Goal: Task Accomplishment & Management: Manage account settings

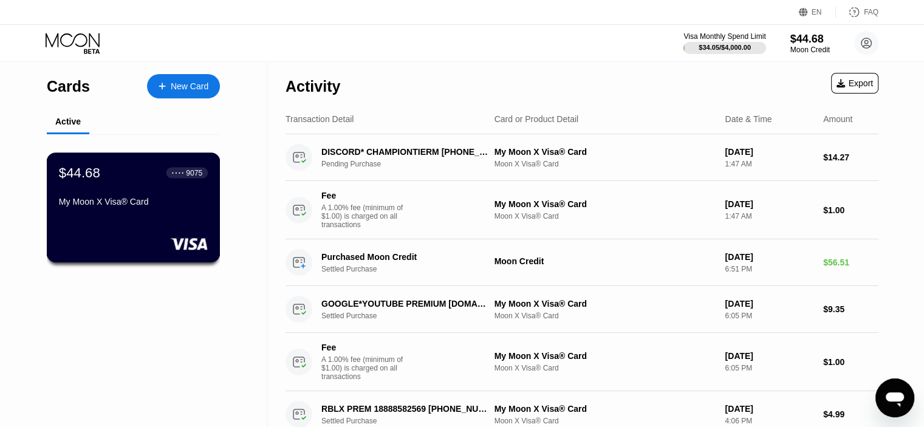
click at [109, 211] on div "My Moon X Visa® Card" at bounding box center [133, 204] width 149 height 15
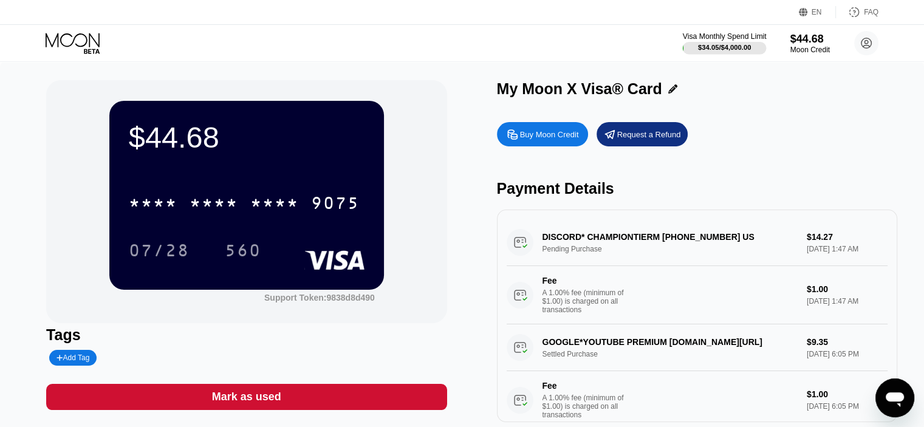
click at [723, 42] on div at bounding box center [725, 48] width 84 height 12
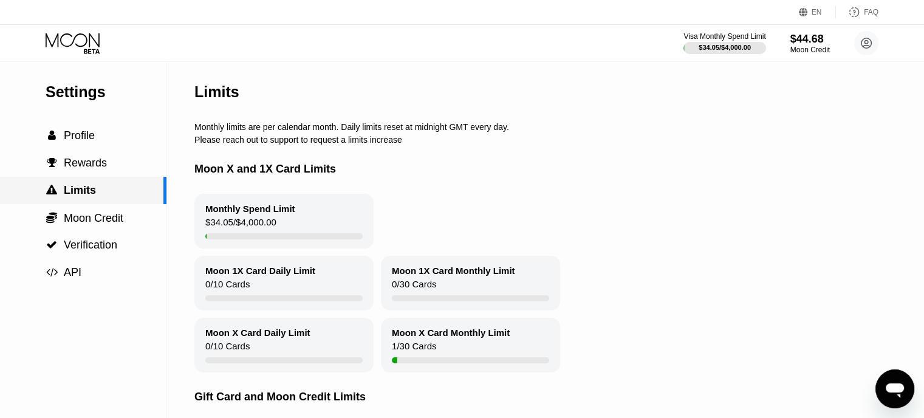
click at [81, 180] on div " Limits" at bounding box center [83, 190] width 166 height 27
click at [92, 224] on span "Moon Credit" at bounding box center [94, 218] width 60 height 12
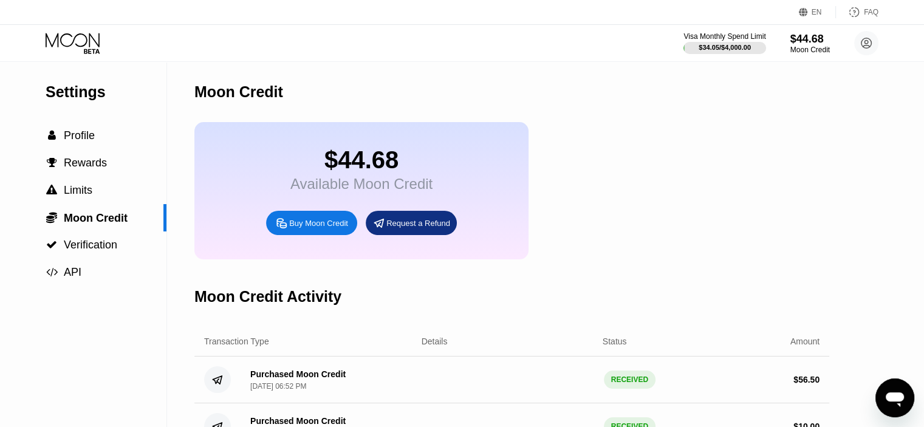
click at [91, 48] on icon at bounding box center [74, 43] width 56 height 21
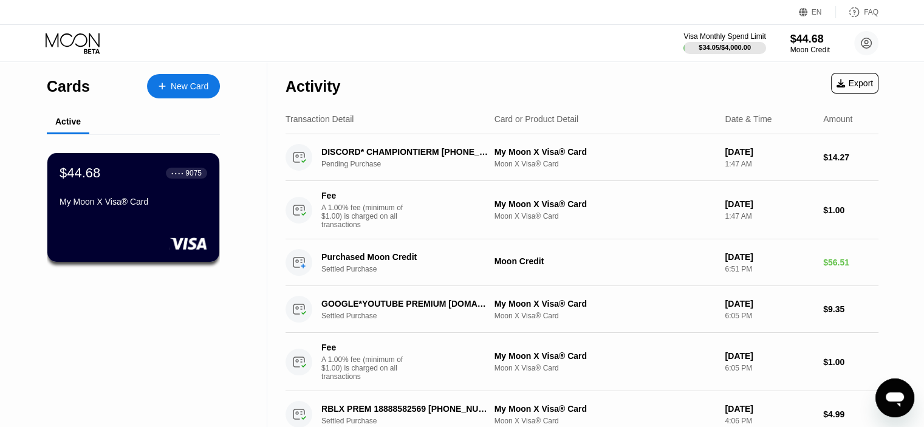
click at [197, 199] on div "$44.68 ● ● ● ● 9075 My Moon X Visa® Card" at bounding box center [134, 188] width 148 height 46
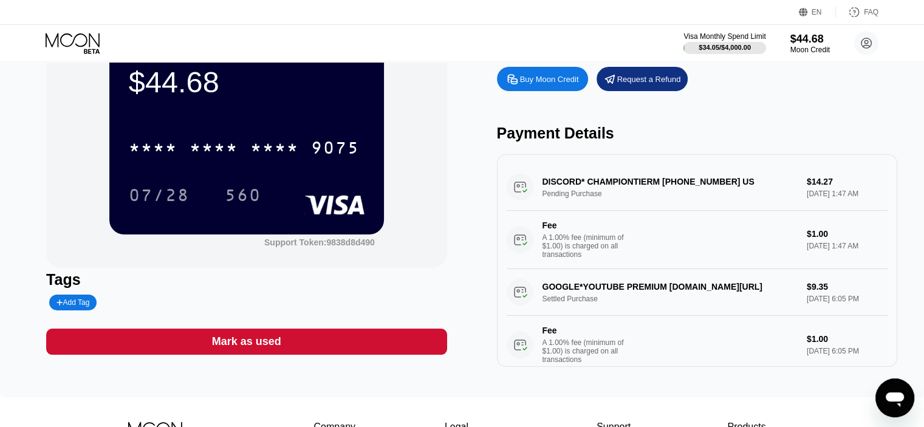
scroll to position [61, 0]
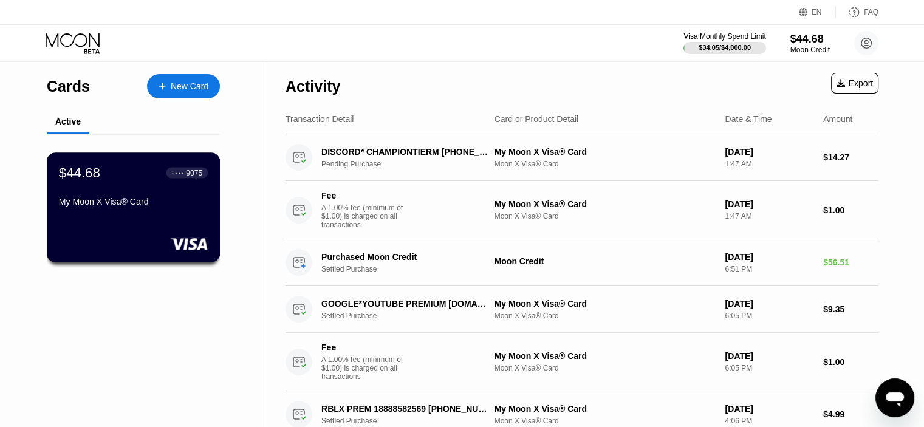
click at [123, 202] on div "My Moon X Visa® Card" at bounding box center [133, 202] width 149 height 10
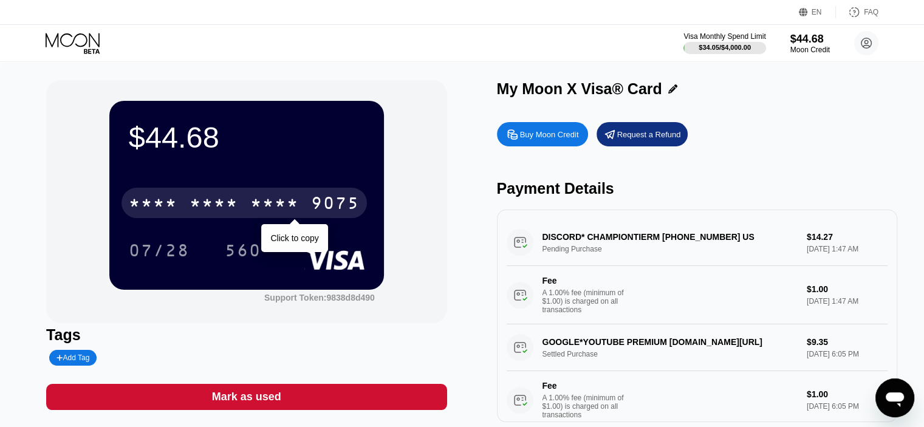
click at [238, 213] on div "* * * * * * * * * * * * 9075" at bounding box center [243, 203] width 245 height 30
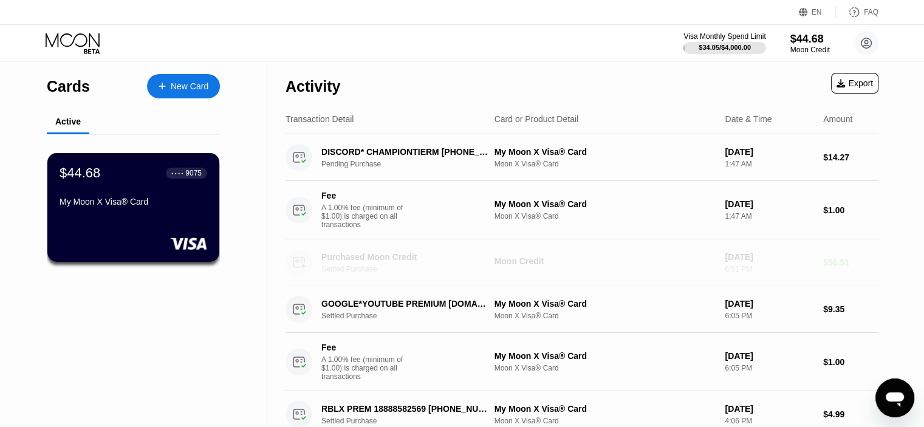
click at [294, 270] on circle at bounding box center [298, 262] width 27 height 27
click at [301, 203] on circle at bounding box center [298, 210] width 27 height 27
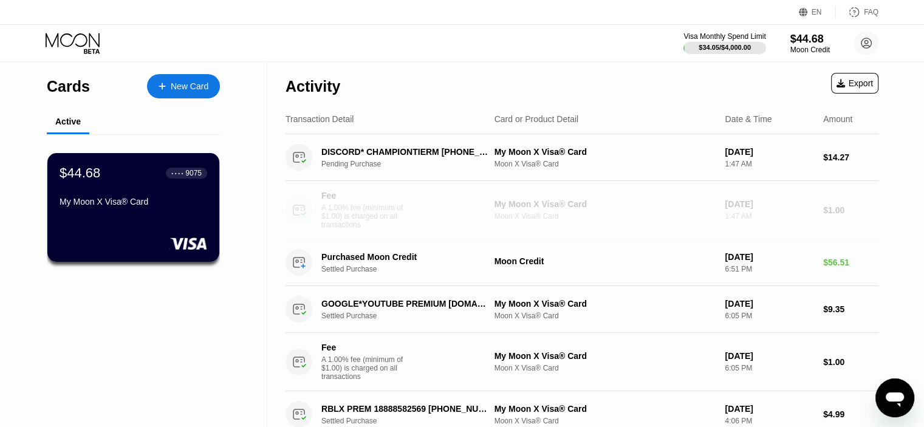
click at [301, 203] on circle at bounding box center [298, 210] width 27 height 27
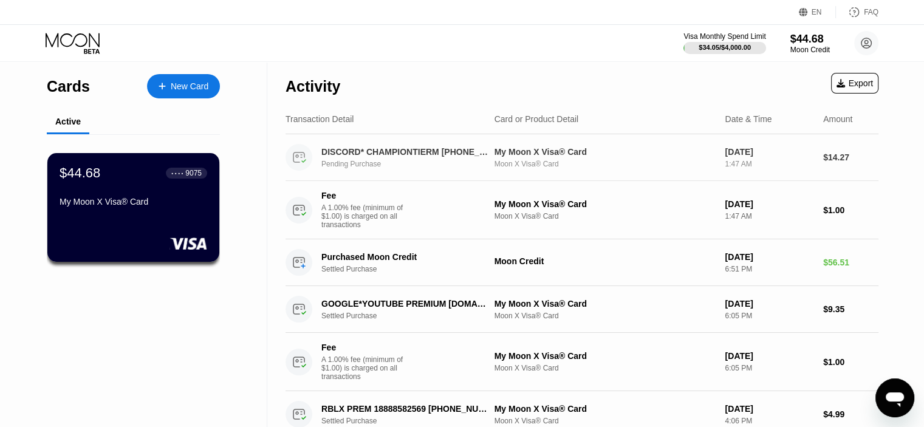
click at [292, 160] on circle at bounding box center [298, 157] width 27 height 27
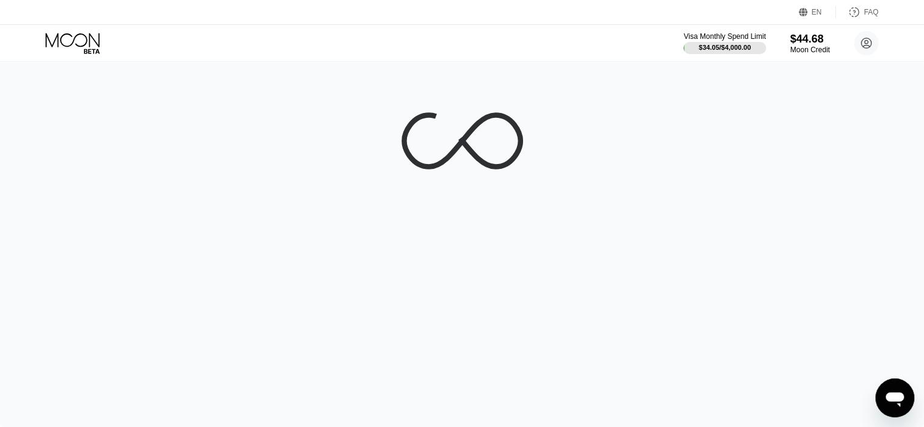
click at [357, 151] on div at bounding box center [462, 244] width 924 height 365
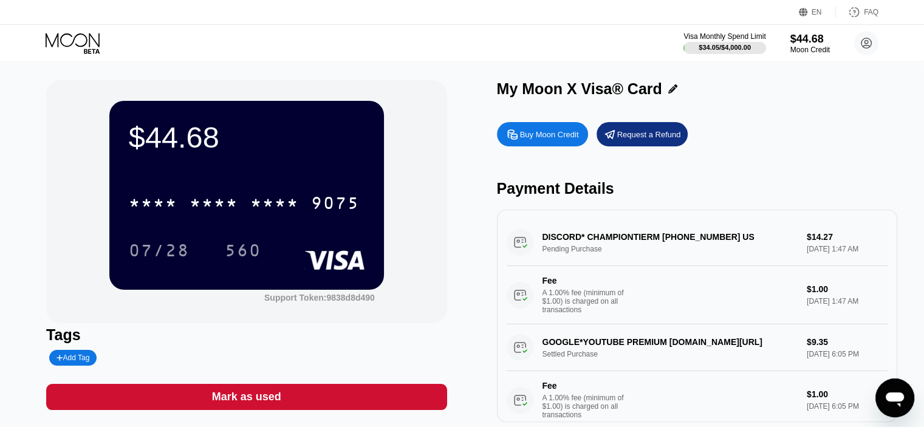
drag, startPoint x: 509, startPoint y: 248, endPoint x: 515, endPoint y: 247, distance: 6.2
click at [510, 248] on div "DISCORD* CHAMPIONTIERM +18885940085 US Pending Purchase $14.27 Aug 19, 2025 1:4…" at bounding box center [697, 271] width 381 height 105
click at [515, 247] on div "DISCORD* CHAMPIONTIERM +18885940085 US Pending Purchase $14.27 Aug 19, 2025 1:4…" at bounding box center [697, 271] width 381 height 105
